Goal: Information Seeking & Learning: Learn about a topic

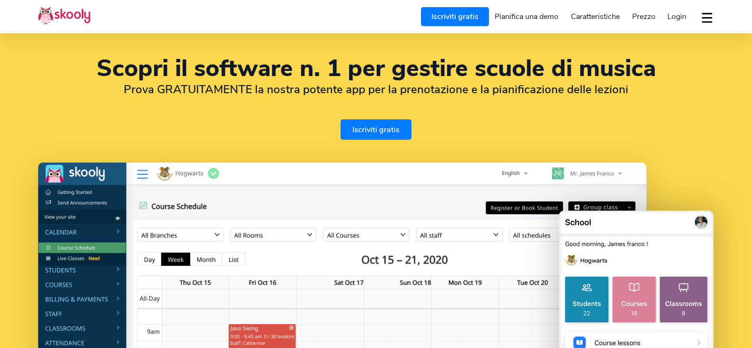
select select "it"
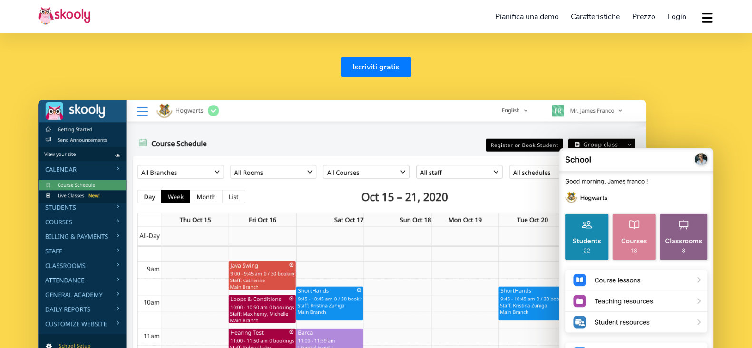
scroll to position [59, 0]
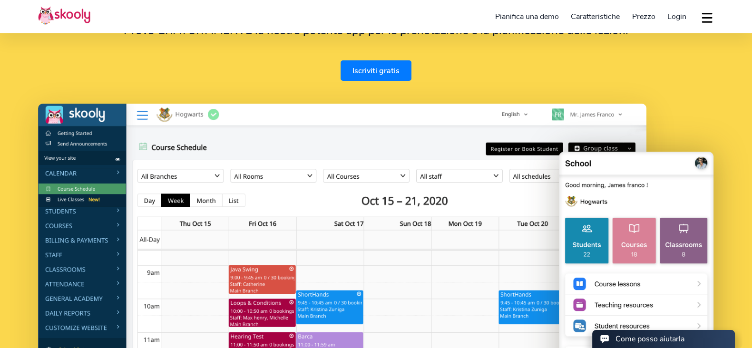
click at [381, 77] on link "Iscriviti gratis" at bounding box center [376, 70] width 71 height 20
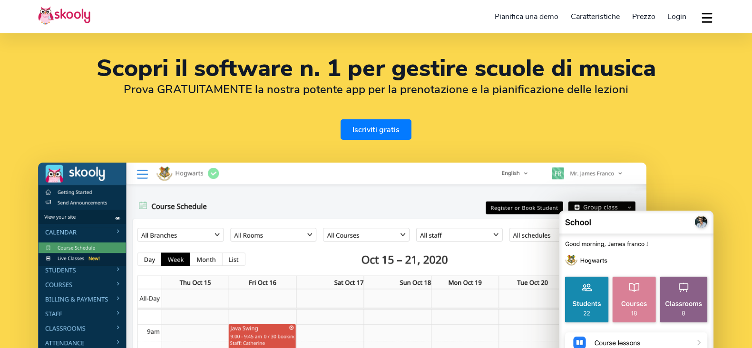
select select "it"
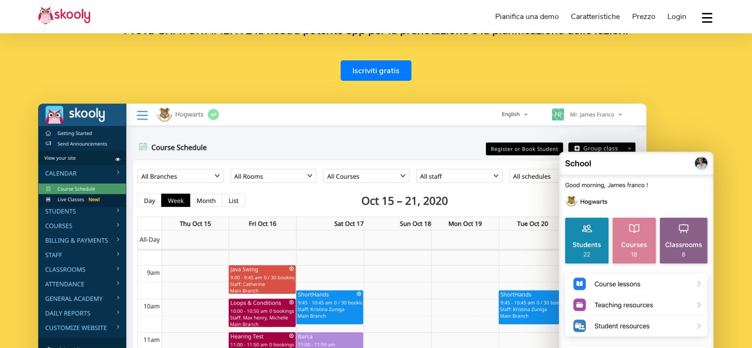
click at [650, 15] on span "Prezzo" at bounding box center [643, 16] width 23 height 10
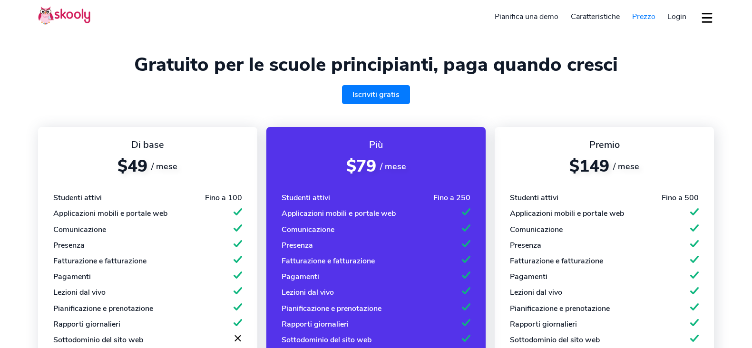
select select "it"
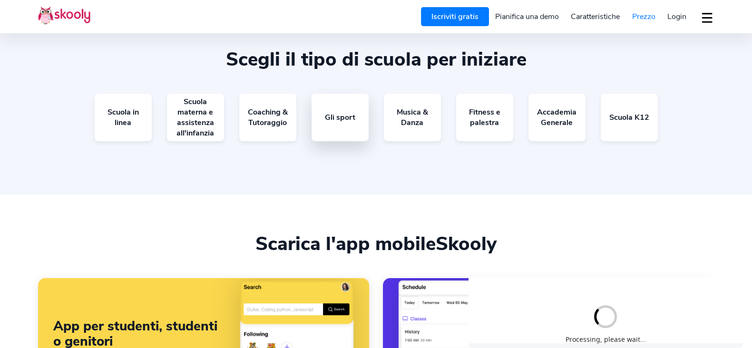
scroll to position [832, 0]
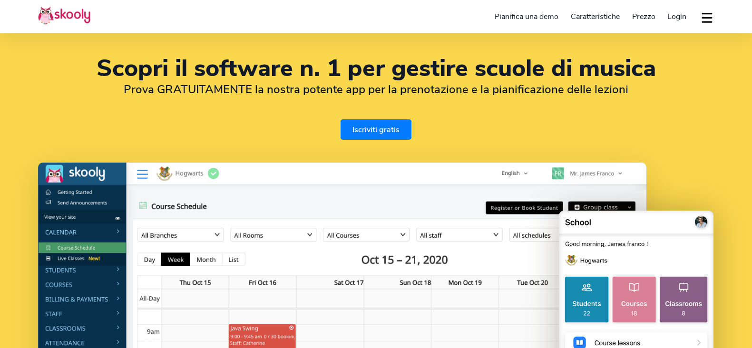
select select "it"
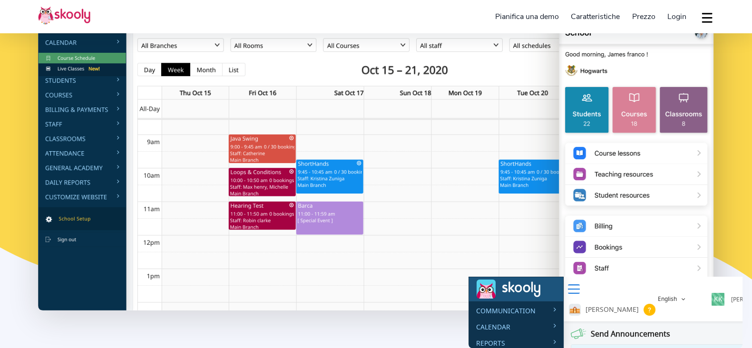
scroll to position [297, 0]
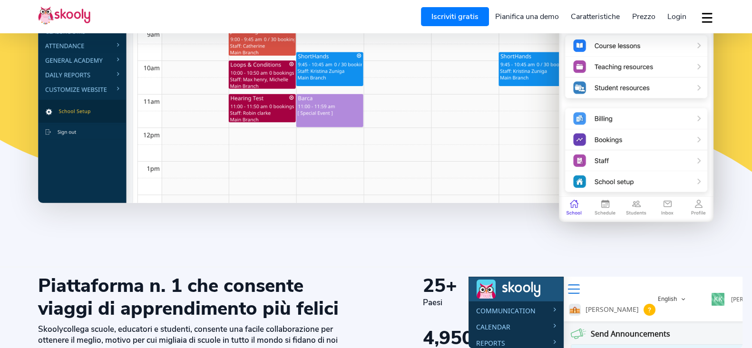
click at [508, 306] on div "Communication" at bounding box center [516, 311] width 94 height 10
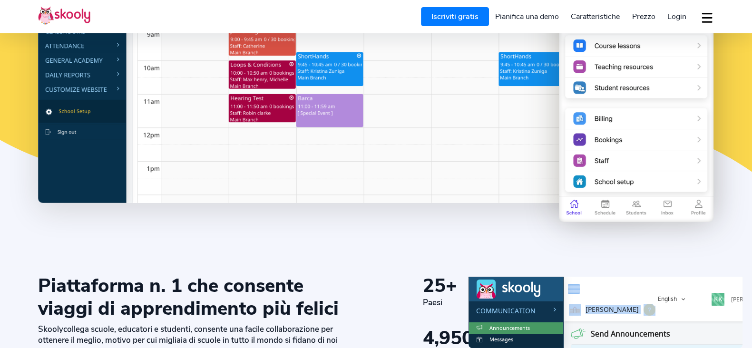
drag, startPoint x: 1080, startPoint y: 552, endPoint x: 594, endPoint y: 270, distance: 561.6
click at [594, 277] on html "Success! Your account has been activated × Delivery Success Classrooms Delivery…" at bounding box center [606, 312] width 274 height 71
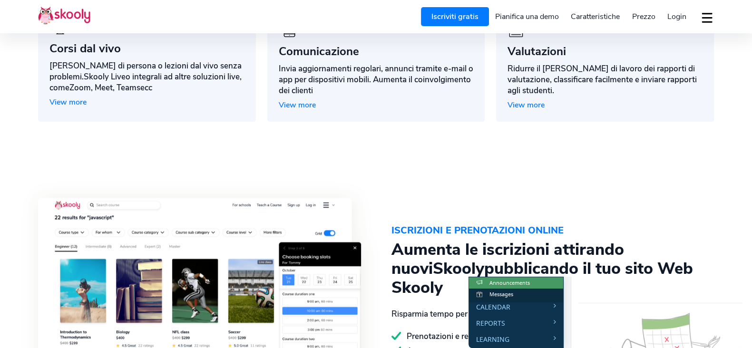
scroll to position [62, 0]
click at [508, 286] on div "Calendar" at bounding box center [516, 291] width 94 height 10
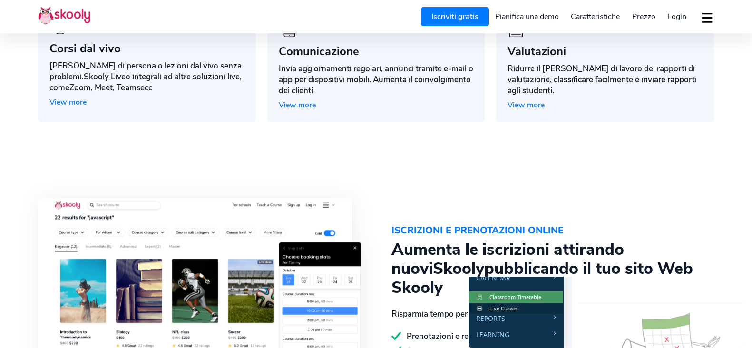
scroll to position [47, 0]
click at [519, 299] on span "Classroom Timetable" at bounding box center [515, 297] width 52 height 7
